Goal: Task Accomplishment & Management: Use online tool/utility

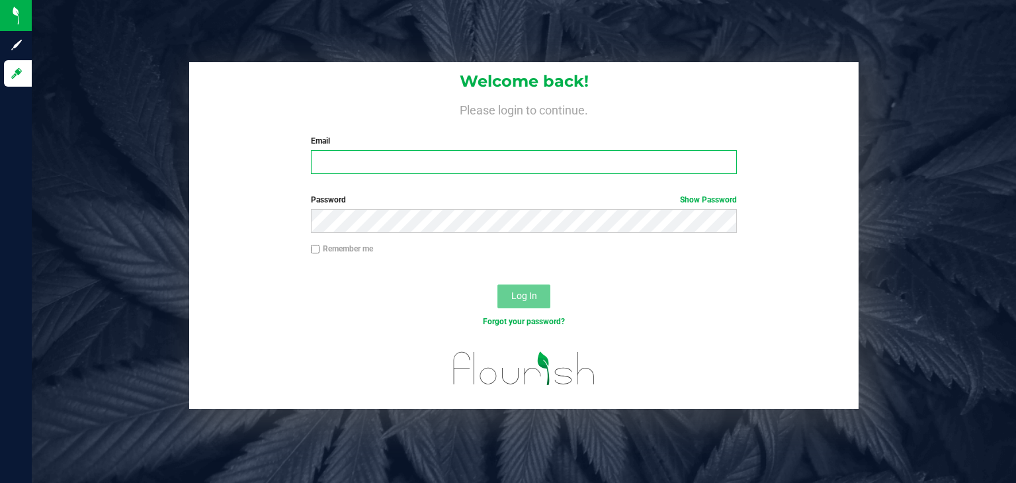
type input "[PERSON_NAME][EMAIL_ADDRESS][PERSON_NAME][DOMAIN_NAME]"
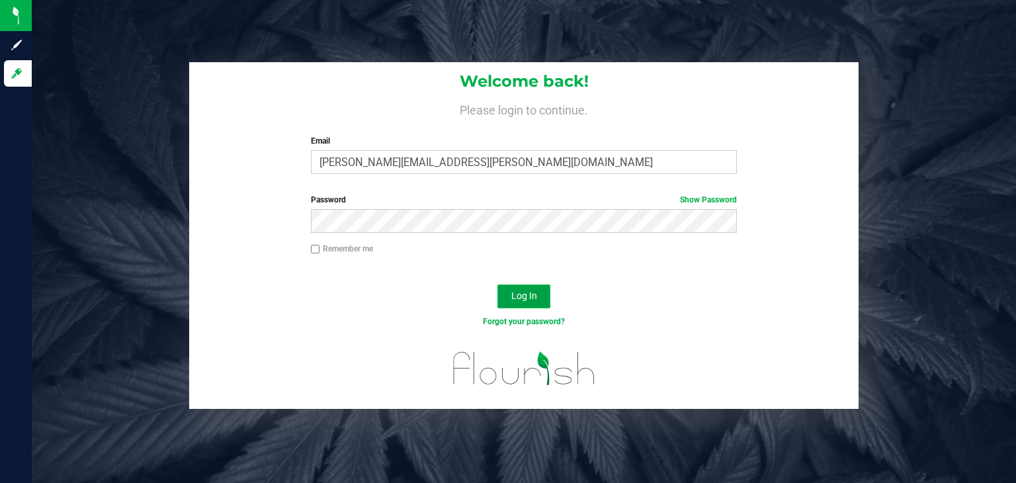
click at [540, 297] on button "Log In" at bounding box center [524, 297] width 53 height 24
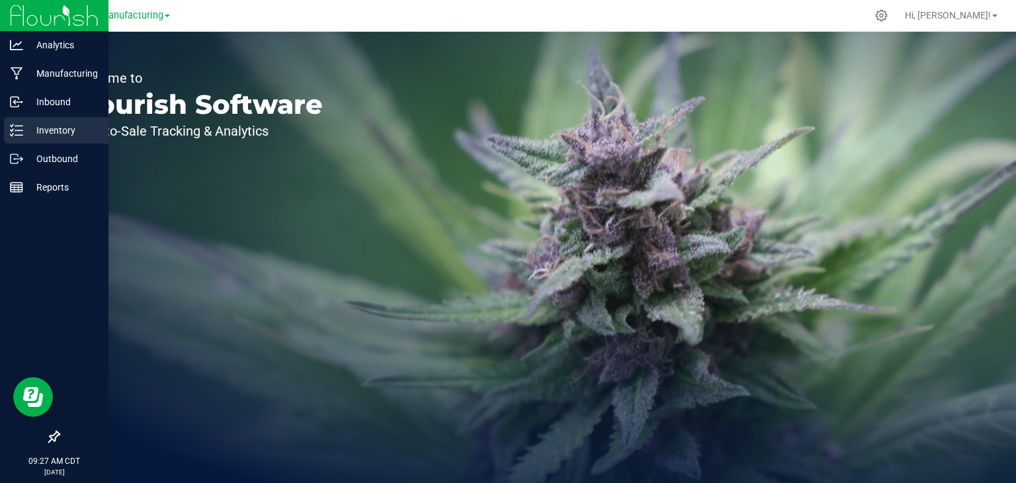
click at [22, 124] on icon at bounding box center [16, 130] width 13 height 13
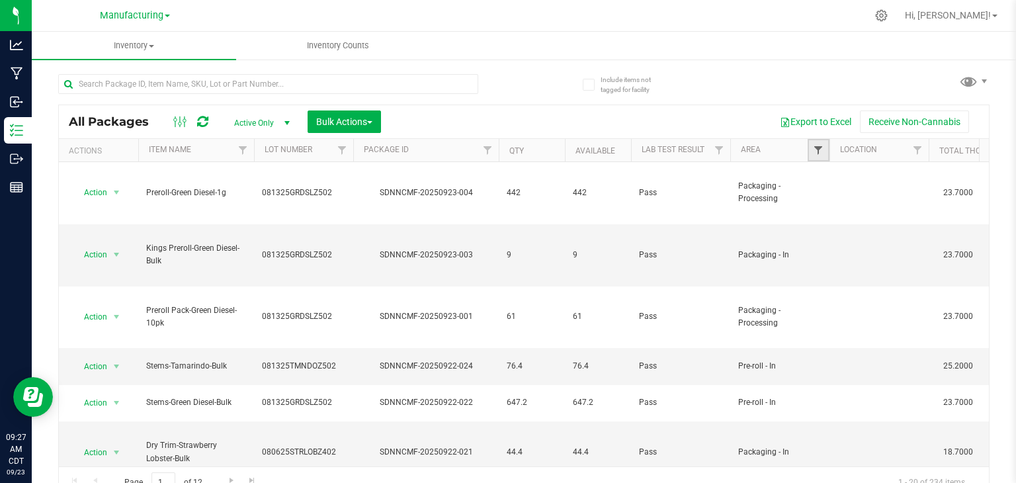
click at [822, 148] on span "Filter" at bounding box center [818, 150] width 11 height 11
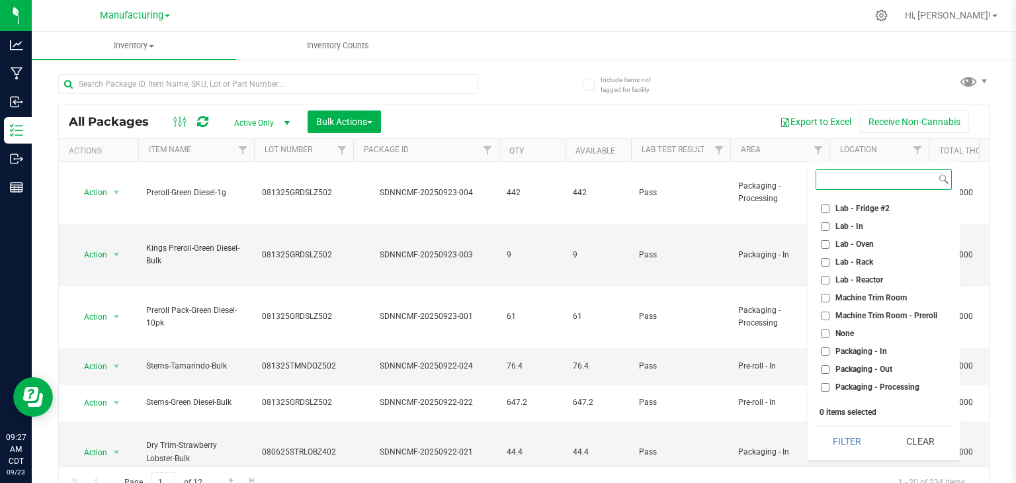
scroll to position [238, 0]
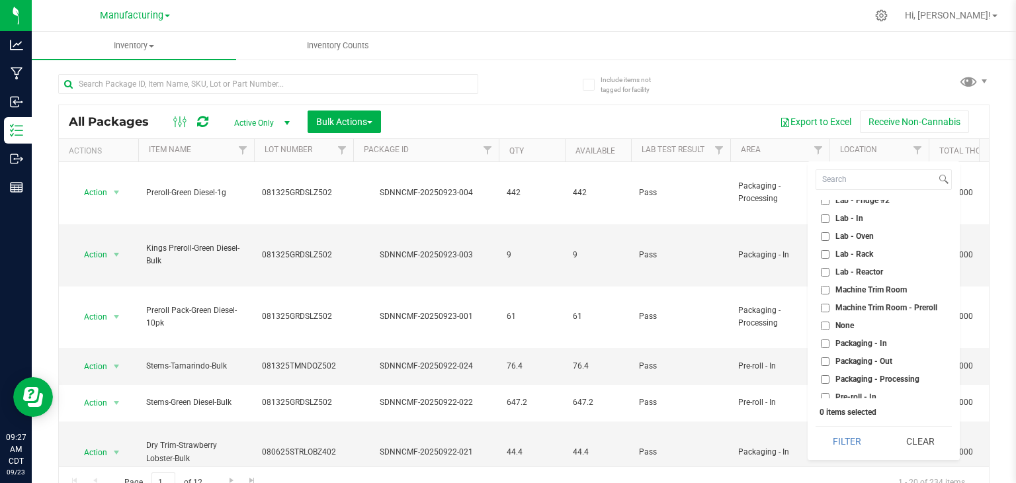
click at [825, 307] on input "Machine Trim Room - Preroll" at bounding box center [825, 308] width 9 height 9
checkbox input "true"
click at [838, 443] on button "Filter" at bounding box center [848, 441] width 64 height 29
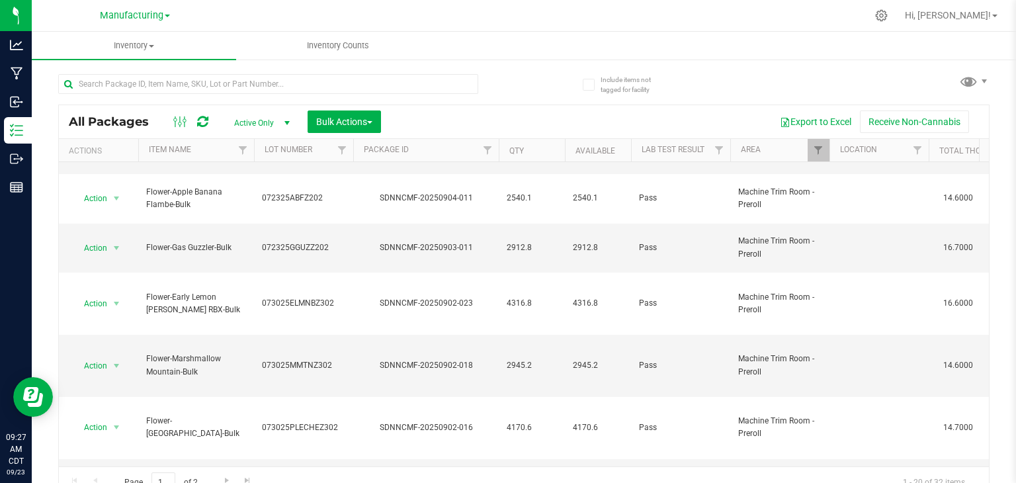
scroll to position [397, 0]
